Goal: Information Seeking & Learning: Learn about a topic

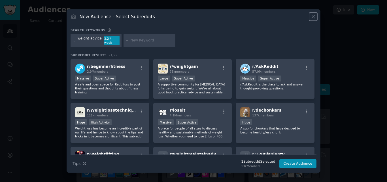
click at [314, 18] on icon at bounding box center [313, 16] width 3 height 3
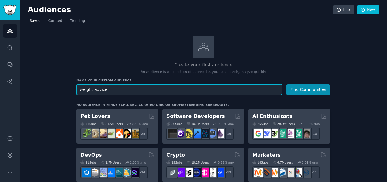
click at [120, 92] on input "weight advice" at bounding box center [180, 89] width 206 height 10
click at [286, 84] on button "Find Communities" at bounding box center [308, 89] width 44 height 10
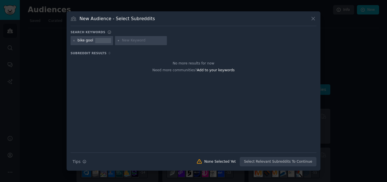
click at [314, 16] on icon at bounding box center [313, 19] width 6 height 6
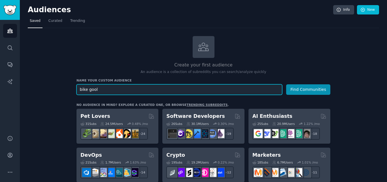
click at [109, 89] on input "bike gool" at bounding box center [180, 89] width 206 height 10
click at [286, 84] on button "Find Communities" at bounding box center [308, 89] width 44 height 10
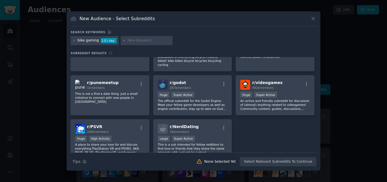
scroll to position [223, 0]
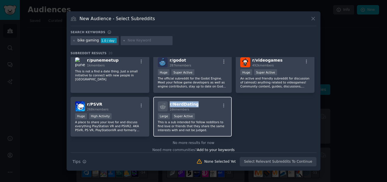
drag, startPoint x: 197, startPoint y: 97, endPoint x: 168, endPoint y: 100, distance: 29.1
click at [168, 101] on div "r/ NerdDating 16k members" at bounding box center [193, 106] width 70 height 10
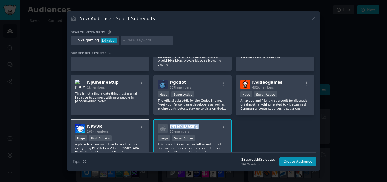
scroll to position [195, 0]
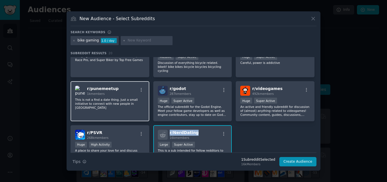
click at [120, 86] on div "r/ punemeetup 1k members" at bounding box center [110, 91] width 70 height 10
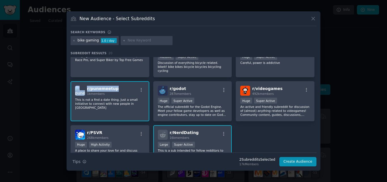
drag, startPoint x: 120, startPoint y: 82, endPoint x: 85, endPoint y: 84, distance: 35.2
click at [85, 86] on div "r/ punemeetup 1k members" at bounding box center [110, 91] width 70 height 10
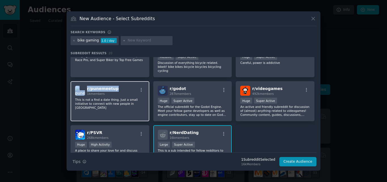
click at [115, 86] on div "r/ punemeetup 1k members" at bounding box center [110, 91] width 70 height 10
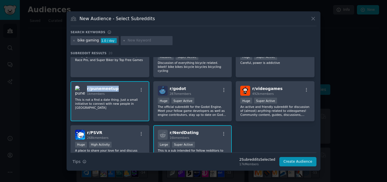
drag, startPoint x: 115, startPoint y: 84, endPoint x: 88, endPoint y: 82, distance: 27.3
click at [88, 86] on div "r/ punemeetup 1k members" at bounding box center [110, 91] width 70 height 10
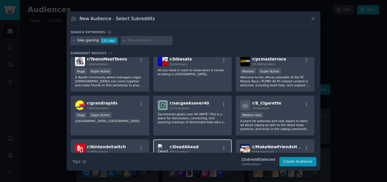
scroll to position [48, 0]
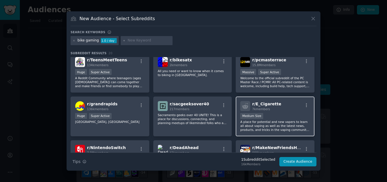
click at [277, 101] on div "r/ E_Cigarette 7k members" at bounding box center [275, 106] width 70 height 10
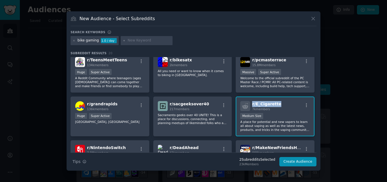
drag, startPoint x: 277, startPoint y: 101, endPoint x: 251, endPoint y: 103, distance: 26.2
click at [251, 103] on div "r/ E_Cigarette 7k members" at bounding box center [275, 106] width 70 height 10
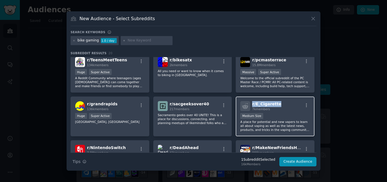
copy span "r/ E_Cigarette"
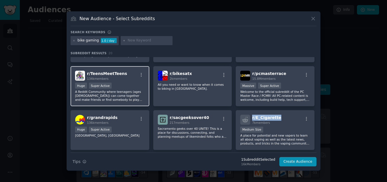
scroll to position [34, 0]
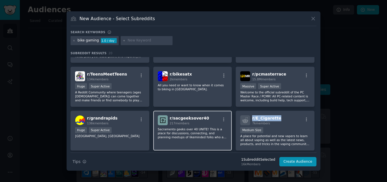
click at [209, 116] on div "r/ sacgeeksover40 217 members" at bounding box center [193, 120] width 70 height 10
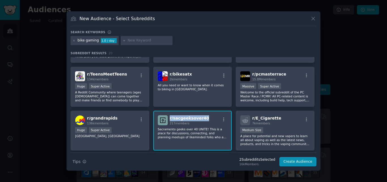
drag, startPoint x: 202, startPoint y: 116, endPoint x: 169, endPoint y: 118, distance: 32.4
click at [169, 118] on div "r/ sacgeeksover40 217 members" at bounding box center [193, 120] width 70 height 10
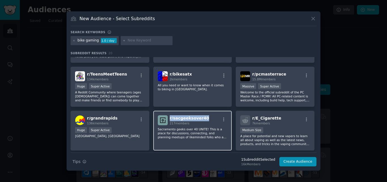
copy span "r/ sacgeeksover40"
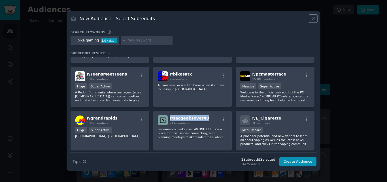
click at [316, 17] on button at bounding box center [313, 18] width 7 height 7
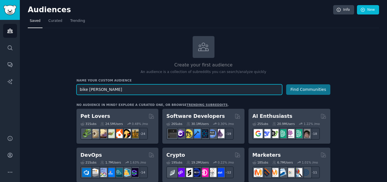
type input "bike [PERSON_NAME]"
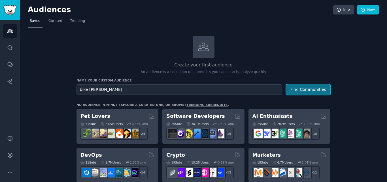
click at [310, 91] on button "Find Communities" at bounding box center [308, 89] width 44 height 10
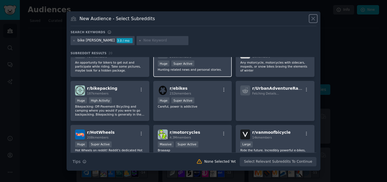
scroll to position [43, 0]
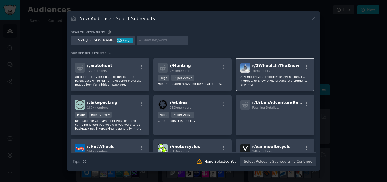
click at [293, 65] on div "r/ 2WheelsInTheSnow 1k members" at bounding box center [275, 68] width 70 height 10
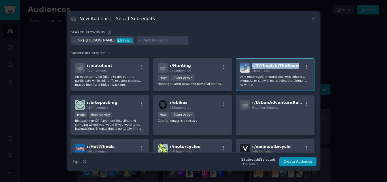
drag, startPoint x: 293, startPoint y: 65, endPoint x: 252, endPoint y: 65, distance: 41.4
click at [252, 65] on div "r/ 2WheelsInTheSnow 1k members" at bounding box center [275, 68] width 70 height 10
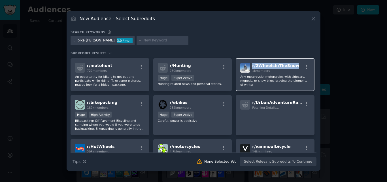
copy span "r/ 2WheelsInTheSnow"
